Goal: Task Accomplishment & Management: Use online tool/utility

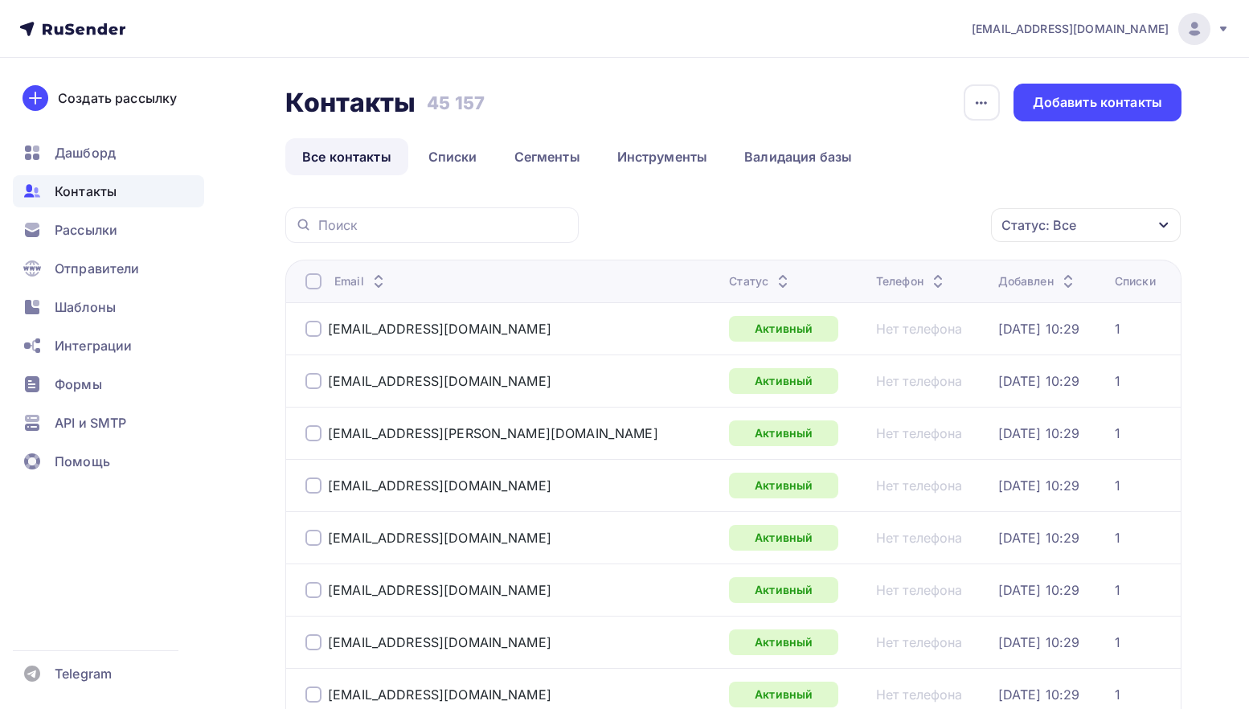
click at [1229, 31] on nav "[EMAIL_ADDRESS][DOMAIN_NAME] Аккаунт Тарифы Выйти Создать рассылку [GEOGRAPHIC_…" at bounding box center [624, 29] width 1249 height 58
click at [1225, 31] on icon at bounding box center [1223, 28] width 13 height 13
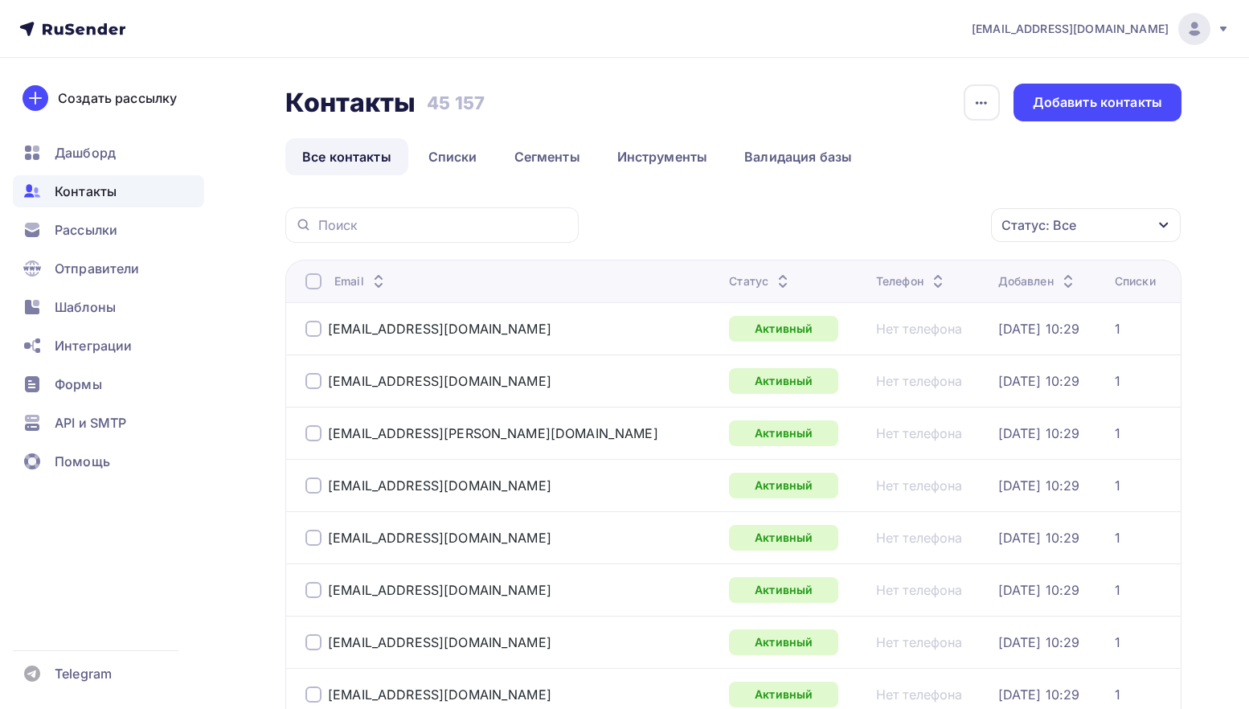
click at [1135, 226] on div "Статус: Все" at bounding box center [1086, 225] width 190 height 34
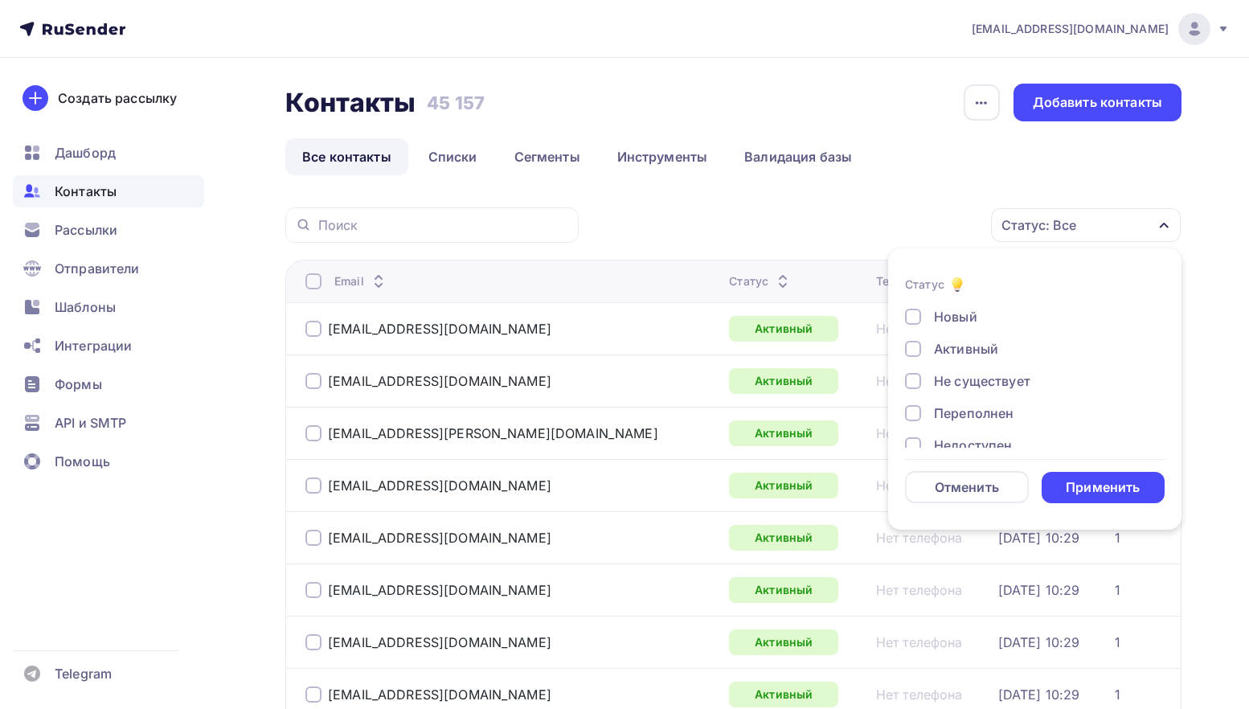
click at [1014, 379] on div "Не существует" at bounding box center [982, 380] width 96 height 19
click at [991, 411] on div "Переполнен" at bounding box center [974, 412] width 80 height 19
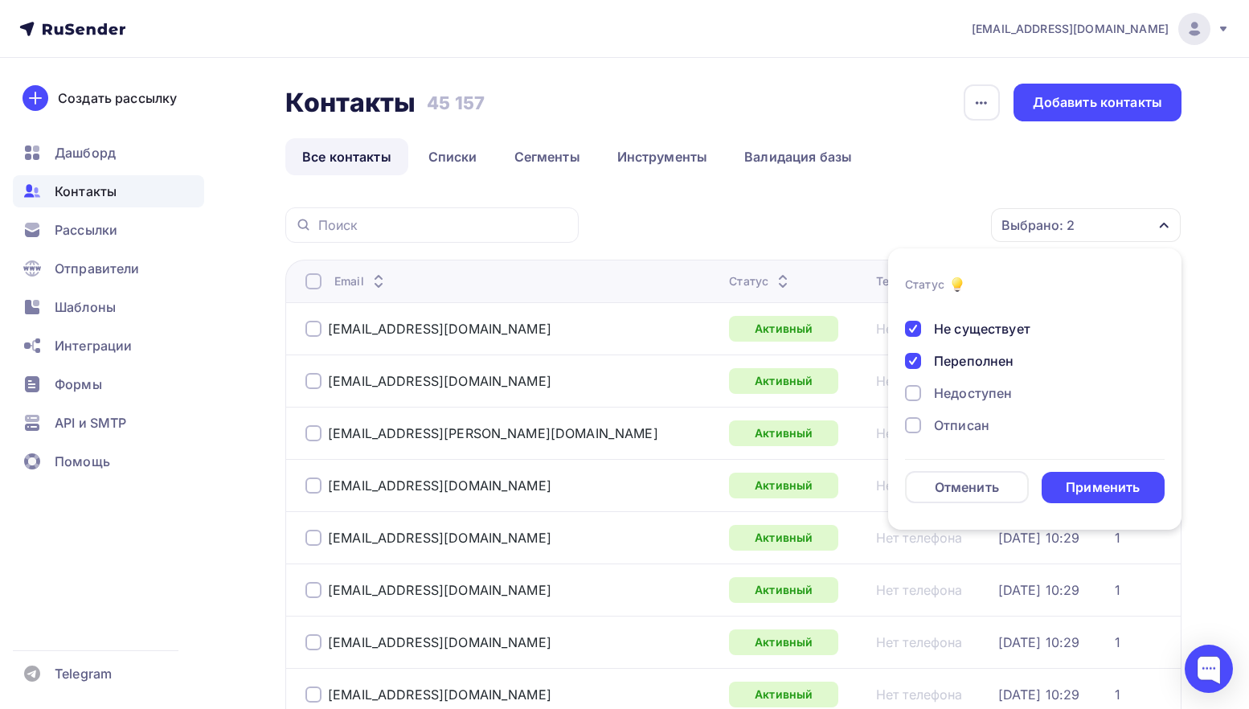
scroll to position [80, 0]
click at [976, 374] on div "Недоступен" at bounding box center [973, 364] width 78 height 19
click at [957, 400] on div "Отписан" at bounding box center [961, 396] width 55 height 19
click at [956, 432] on div "Отписан вручную" at bounding box center [992, 428] width 116 height 19
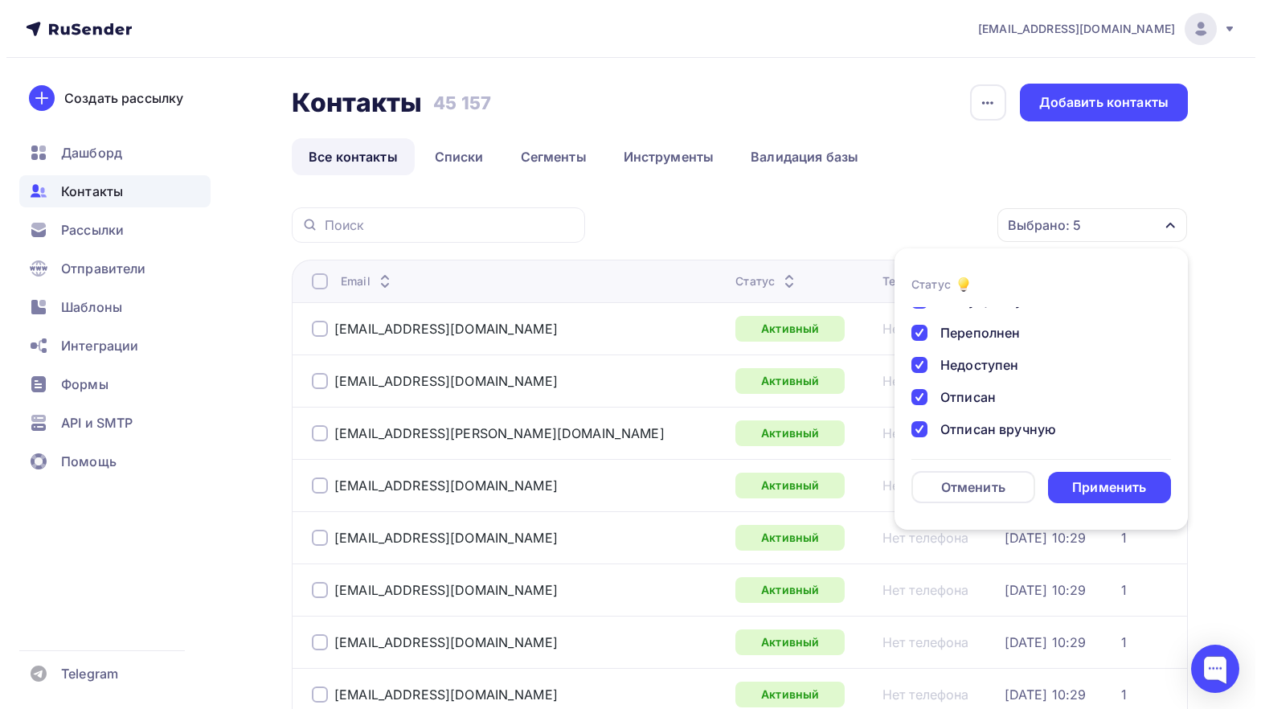
scroll to position [117, 0]
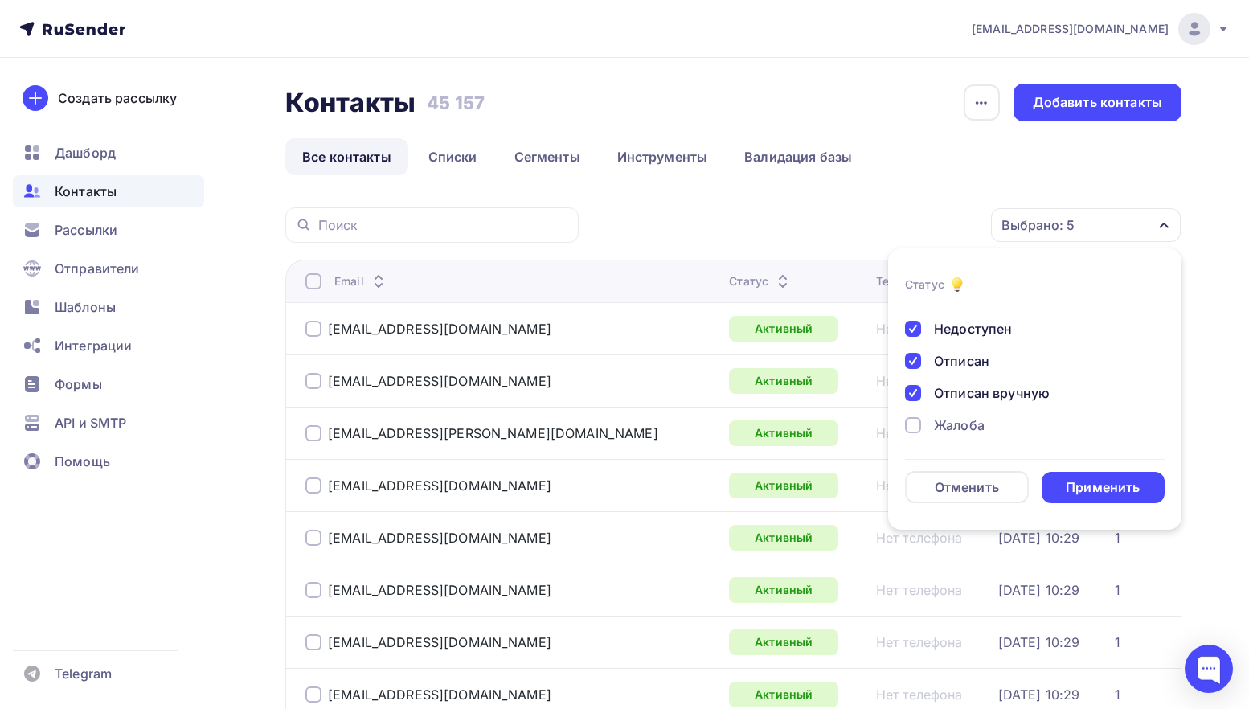
click at [962, 423] on div "Жалоба" at bounding box center [959, 424] width 51 height 19
click at [1071, 477] on div "Применить" at bounding box center [1103, 487] width 124 height 31
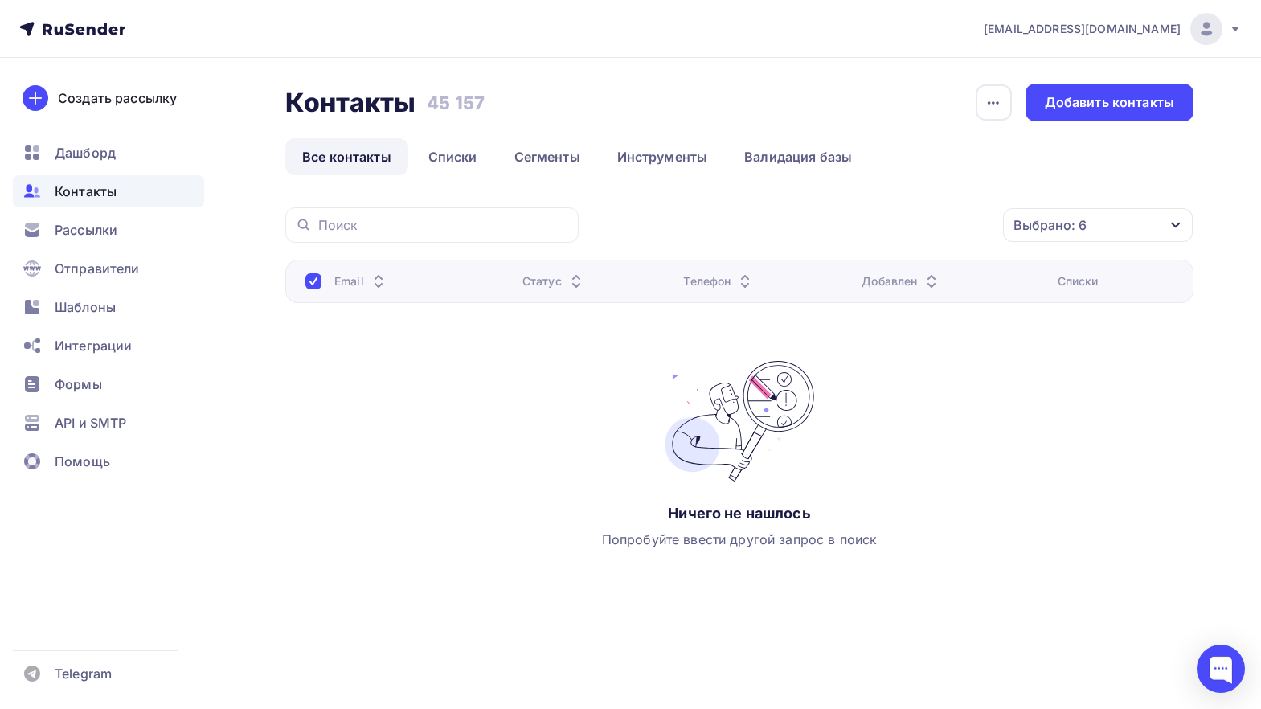
click at [102, 190] on span "Контакты" at bounding box center [86, 191] width 62 height 19
